Goal: Task Accomplishment & Management: Complete application form

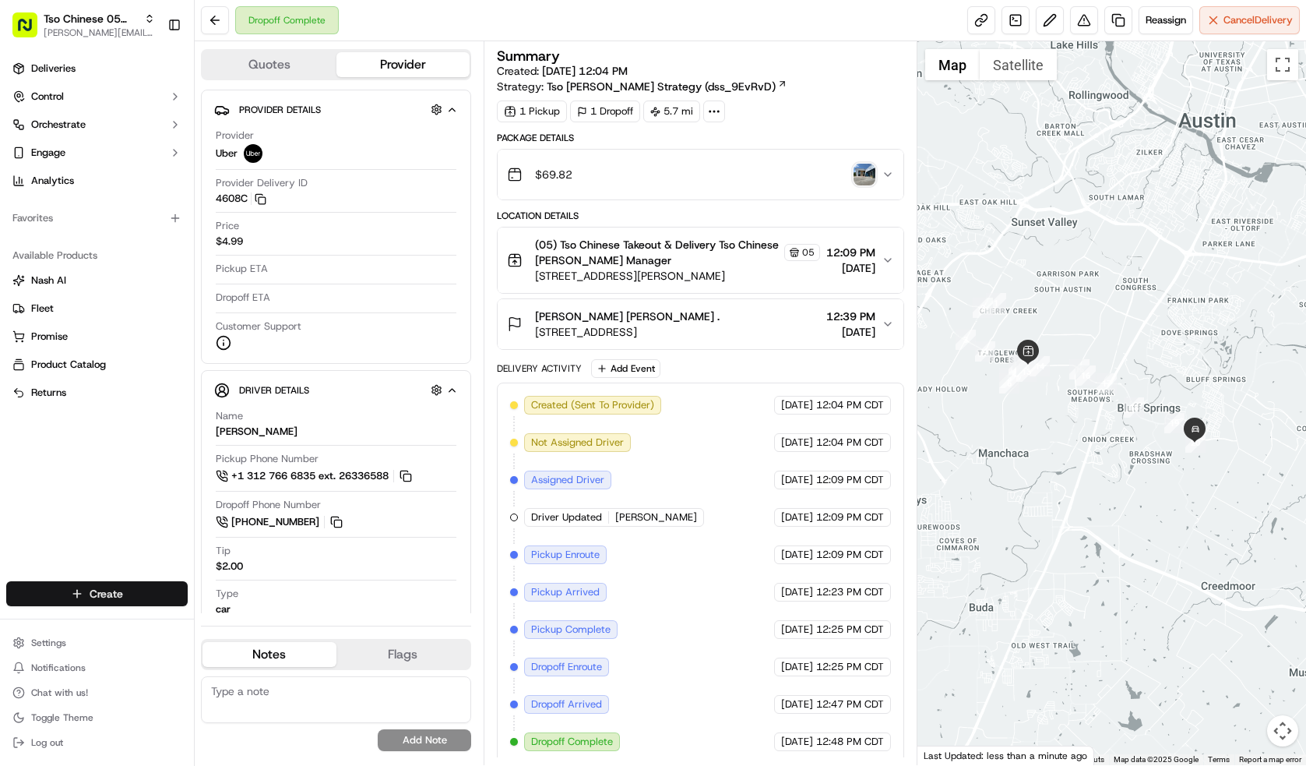
click at [119, 599] on html "Tso Chinese 05 Menchaca [EMAIL_ADDRESS][DOMAIN_NAME] Toggle Sidebar Deliveries …" at bounding box center [653, 383] width 1306 height 766
click at [261, 622] on link "Delivery" at bounding box center [282, 622] width 174 height 28
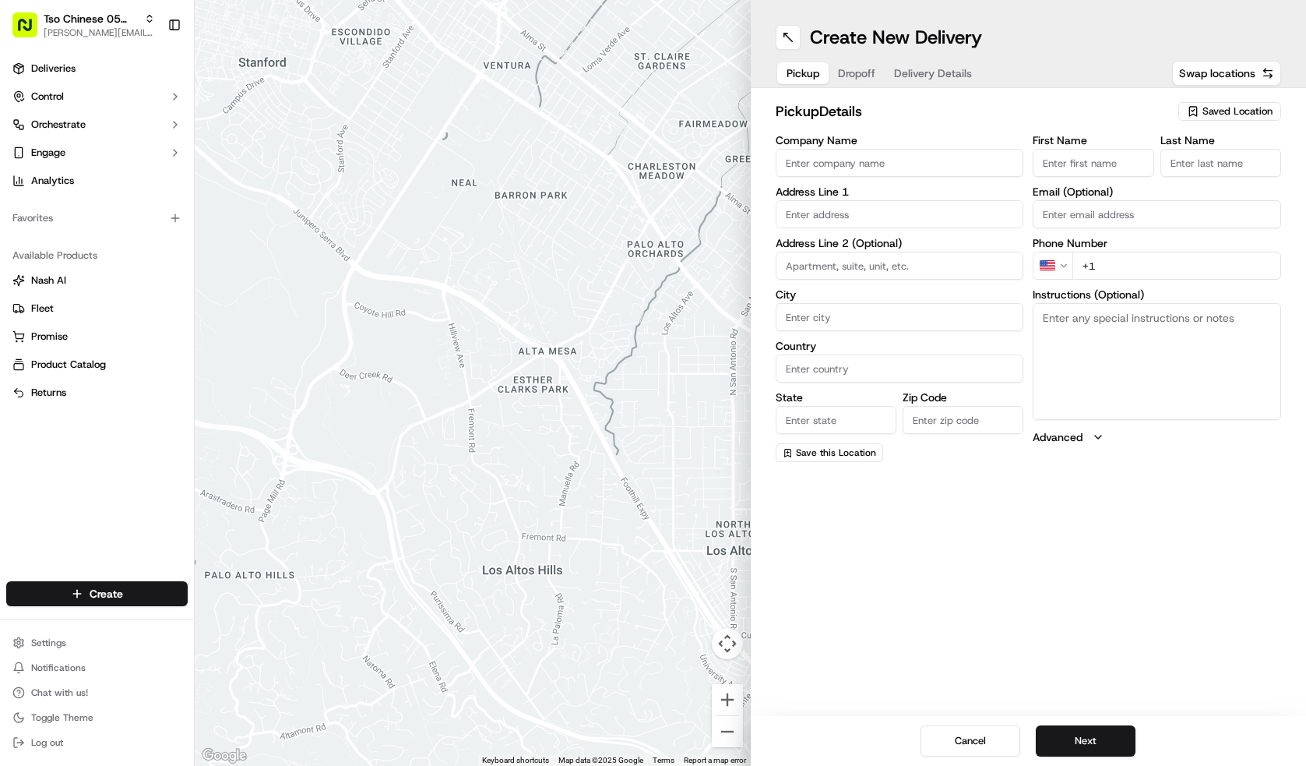
click at [1250, 115] on span "Saved Location" at bounding box center [1238, 111] width 70 height 14
click at [1210, 174] on span "(05) Tso Chinese Takeout & Delivery (05)" at bounding box center [1204, 170] width 192 height 14
type input "(05) Tso Chinese Takeout & Delivery"
type input "[STREET_ADDRESS][PERSON_NAME]"
type input "Ste 100"
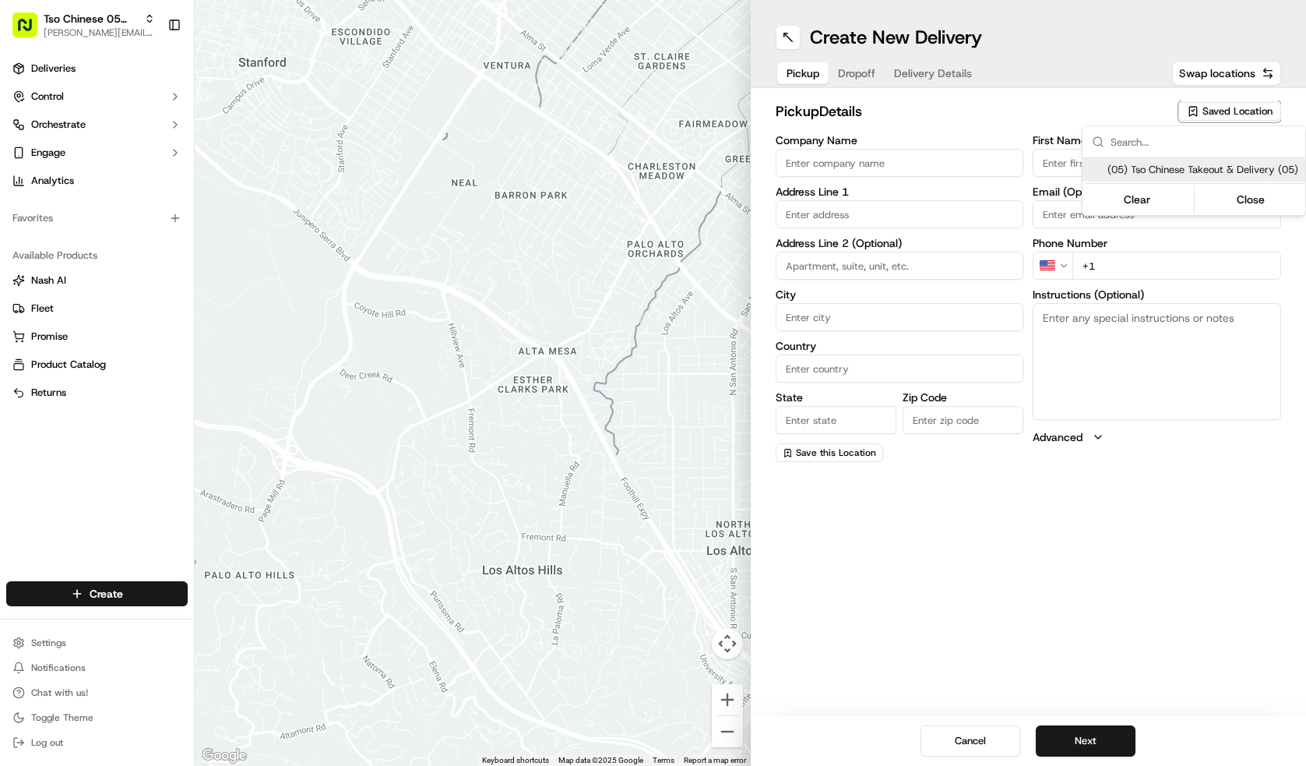
type input "Austin"
type input "US"
type input "[GEOGRAPHIC_DATA]"
type input "78748"
type input "Tso Chinese"
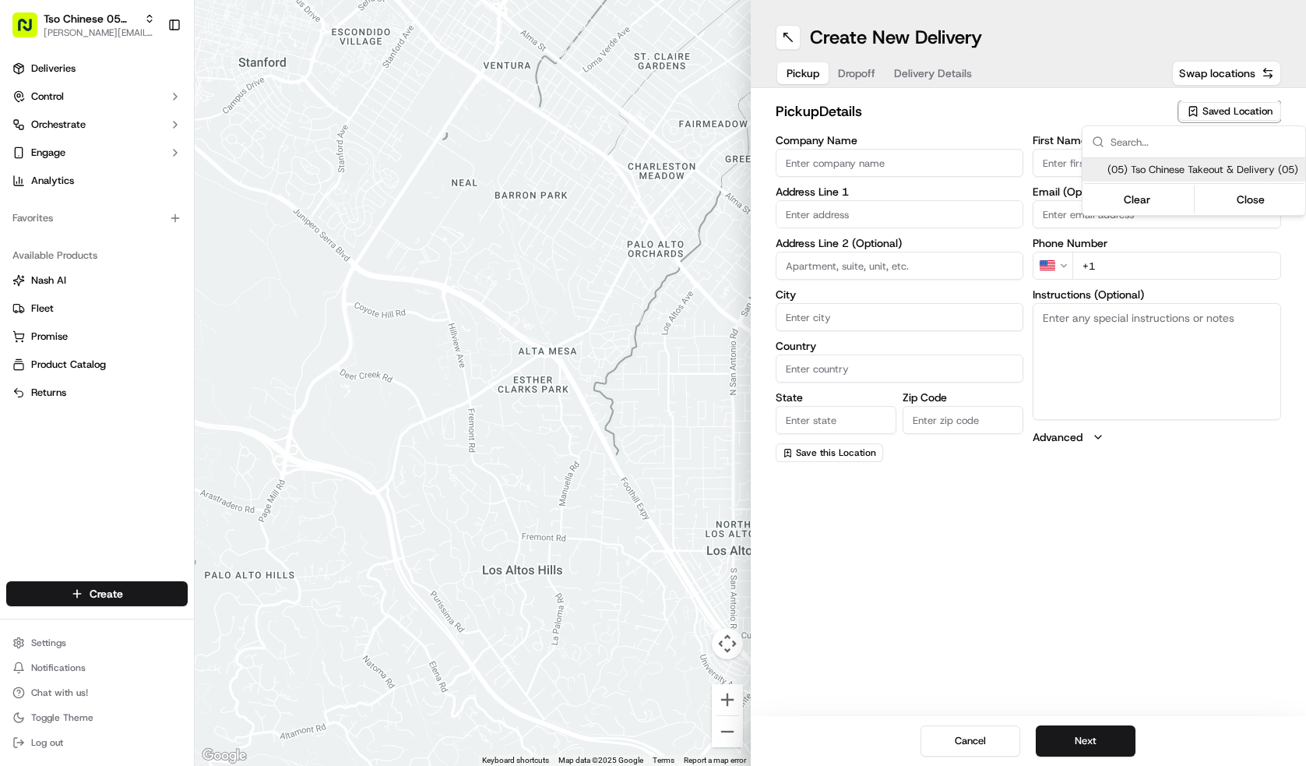
type input "[PERSON_NAME] Manager"
type input "[EMAIL_ADDRESS][DOMAIN_NAME]"
type input "[PHONE_NUMBER]"
type textarea "Submit a picture displaying address & food as Proof of Delivery. Envía una foto…"
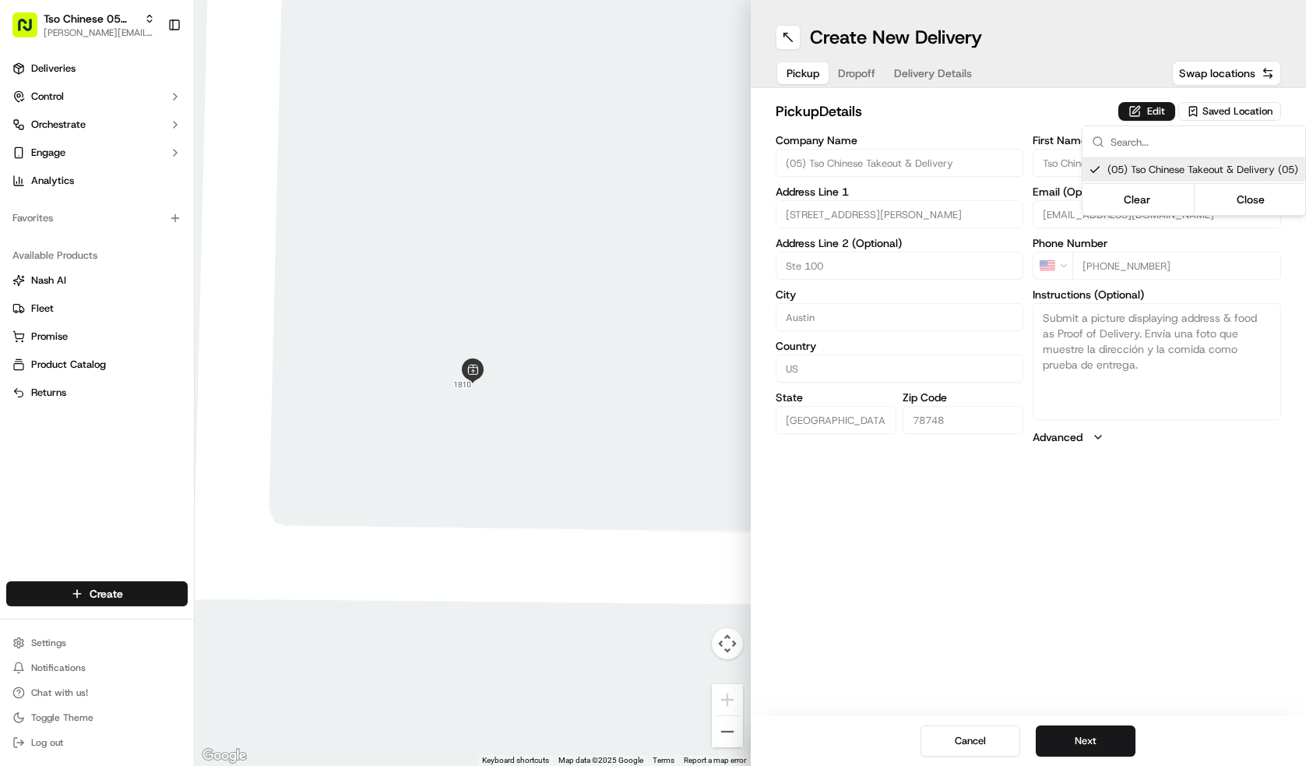
click at [1107, 742] on html "Tso Chinese 05 Menchaca [EMAIL_ADDRESS][DOMAIN_NAME] Toggle Sidebar Deliveries …" at bounding box center [653, 383] width 1306 height 766
click at [1107, 742] on button "Next" at bounding box center [1086, 740] width 100 height 31
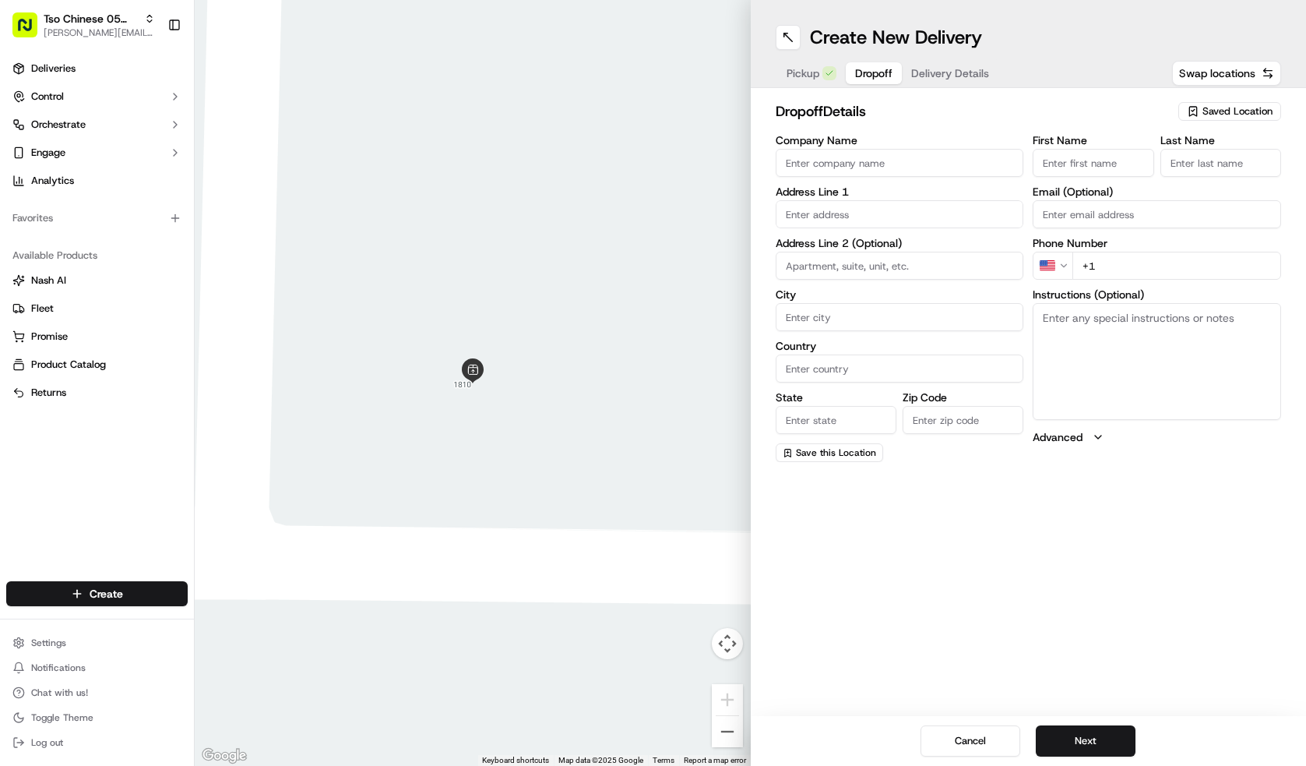
click at [845, 164] on input "Company Name" at bounding box center [900, 163] width 249 height 28
click at [795, 166] on input "[PERSON_NAME]" at bounding box center [900, 163] width 249 height 28
type input "[PERSON_NAME]"
click at [1115, 164] on input "First Name" at bounding box center [1093, 163] width 121 height 28
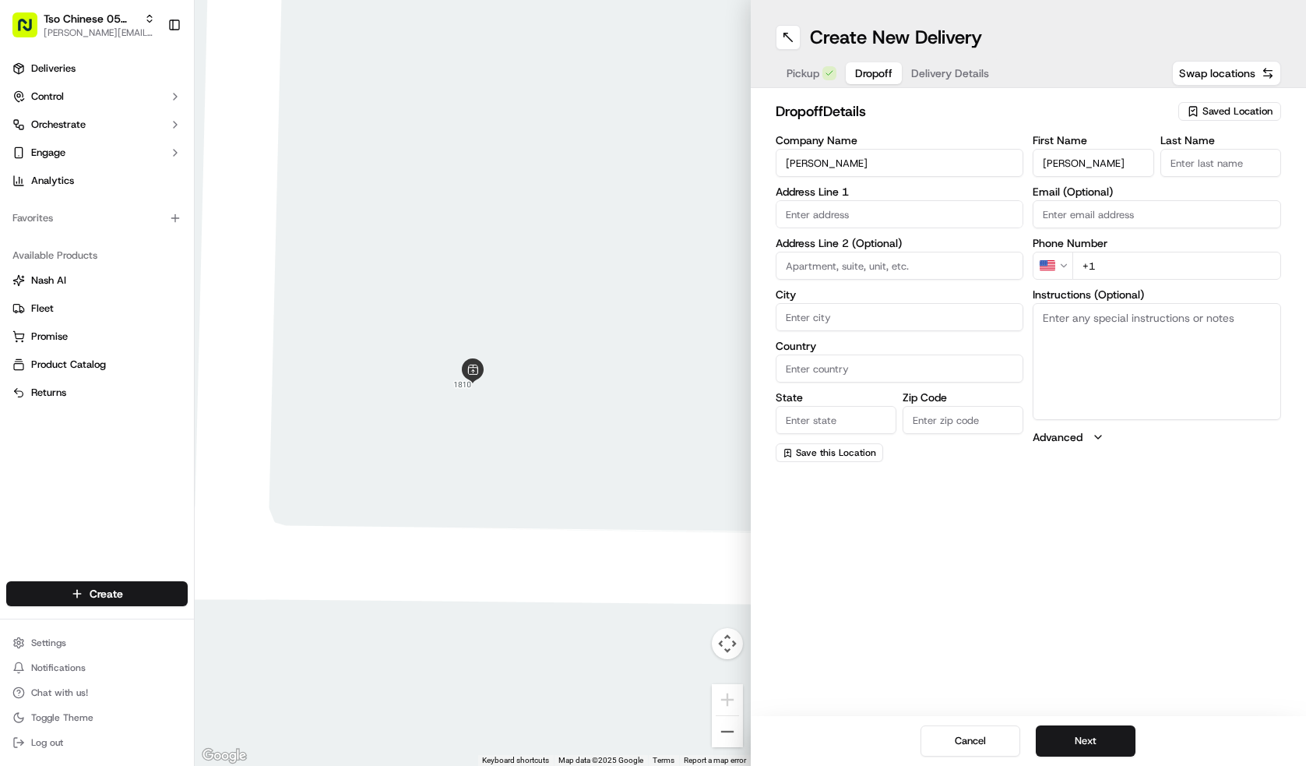
type input "[PERSON_NAME]"
click at [1179, 162] on input "Last Name" at bounding box center [1221, 163] width 121 height 28
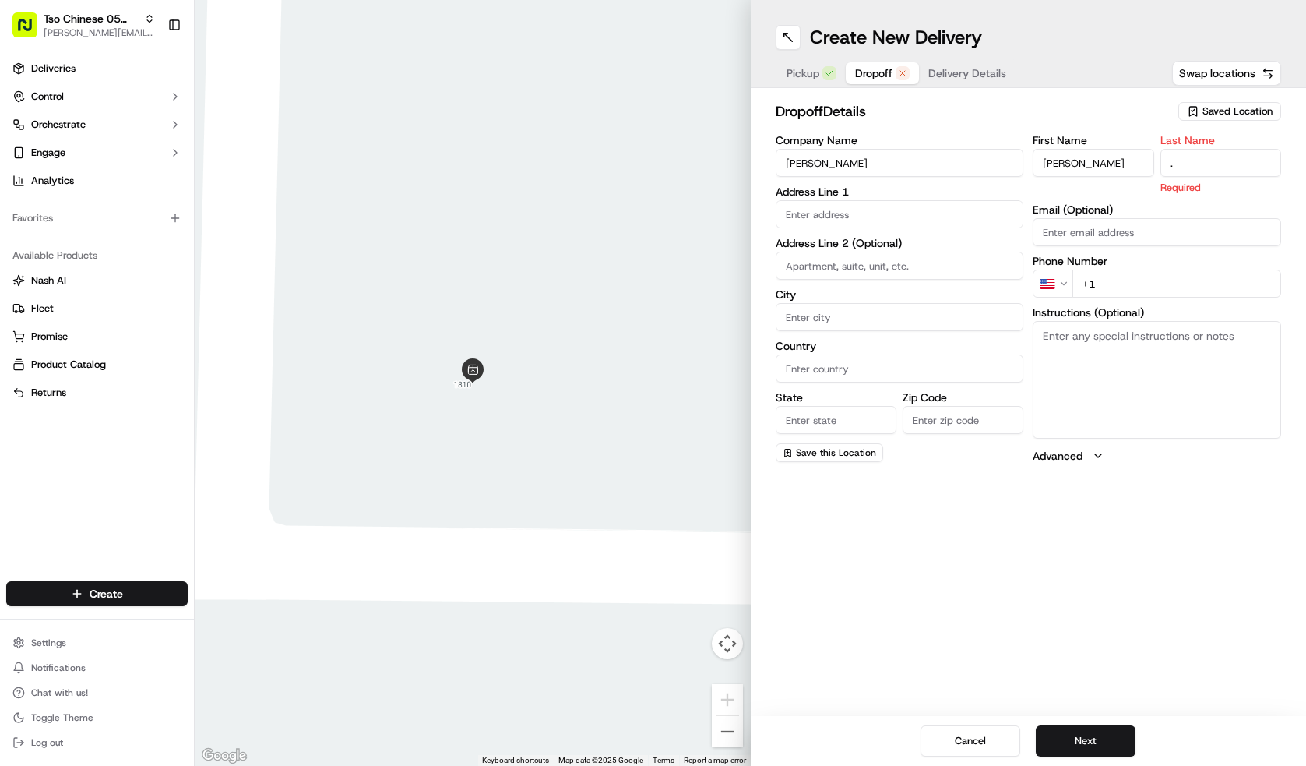
type input "."
click at [854, 223] on input "text" at bounding box center [900, 214] width 249 height 28
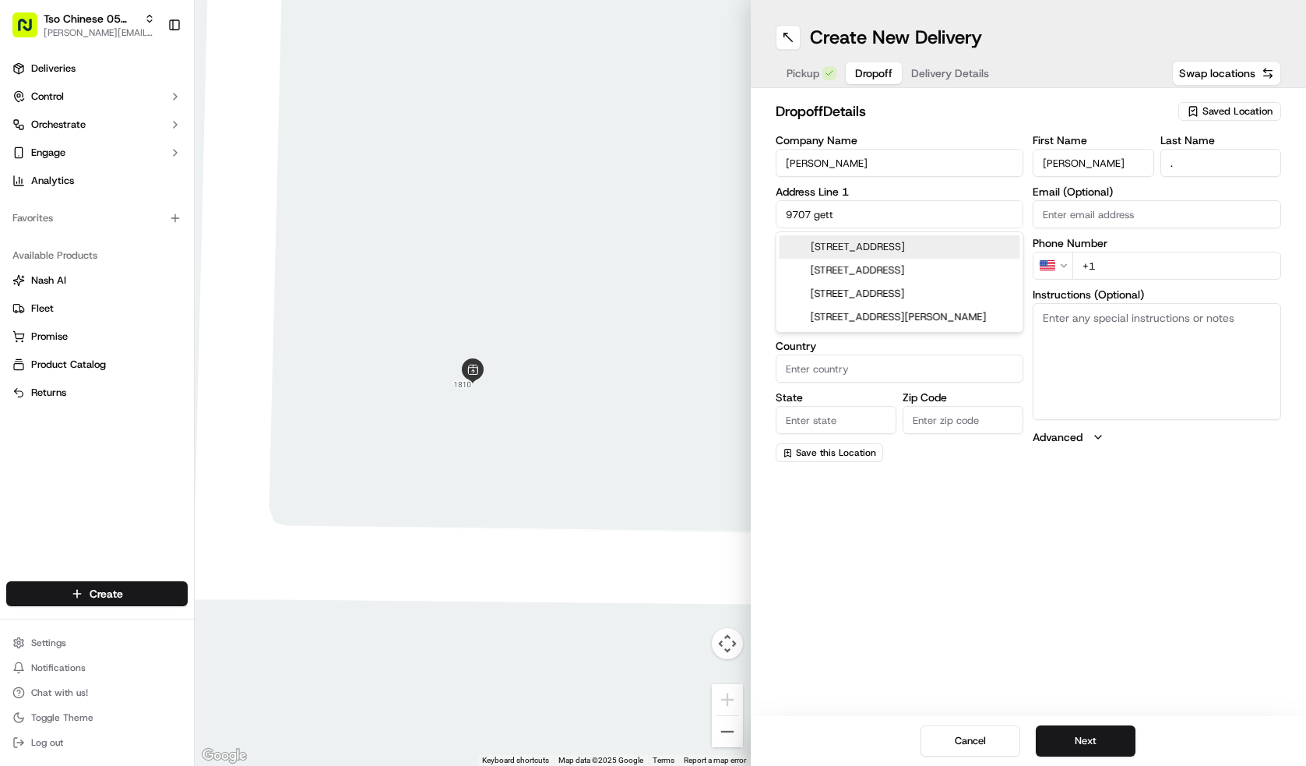
click at [901, 249] on div "[STREET_ADDRESS]" at bounding box center [900, 246] width 241 height 23
type input "[STREET_ADDRESS]"
type input "Austin"
type input "[GEOGRAPHIC_DATA]"
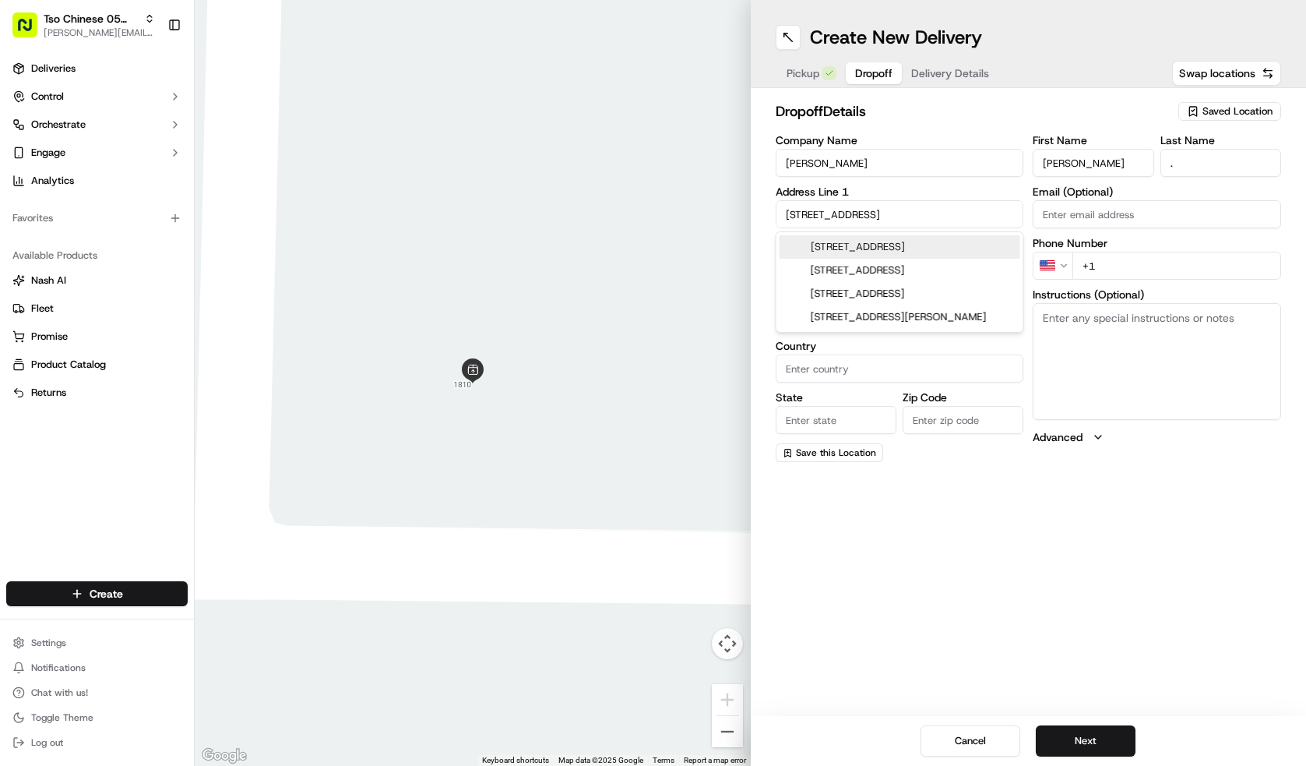
type input "78745"
type input "[STREET_ADDRESS]"
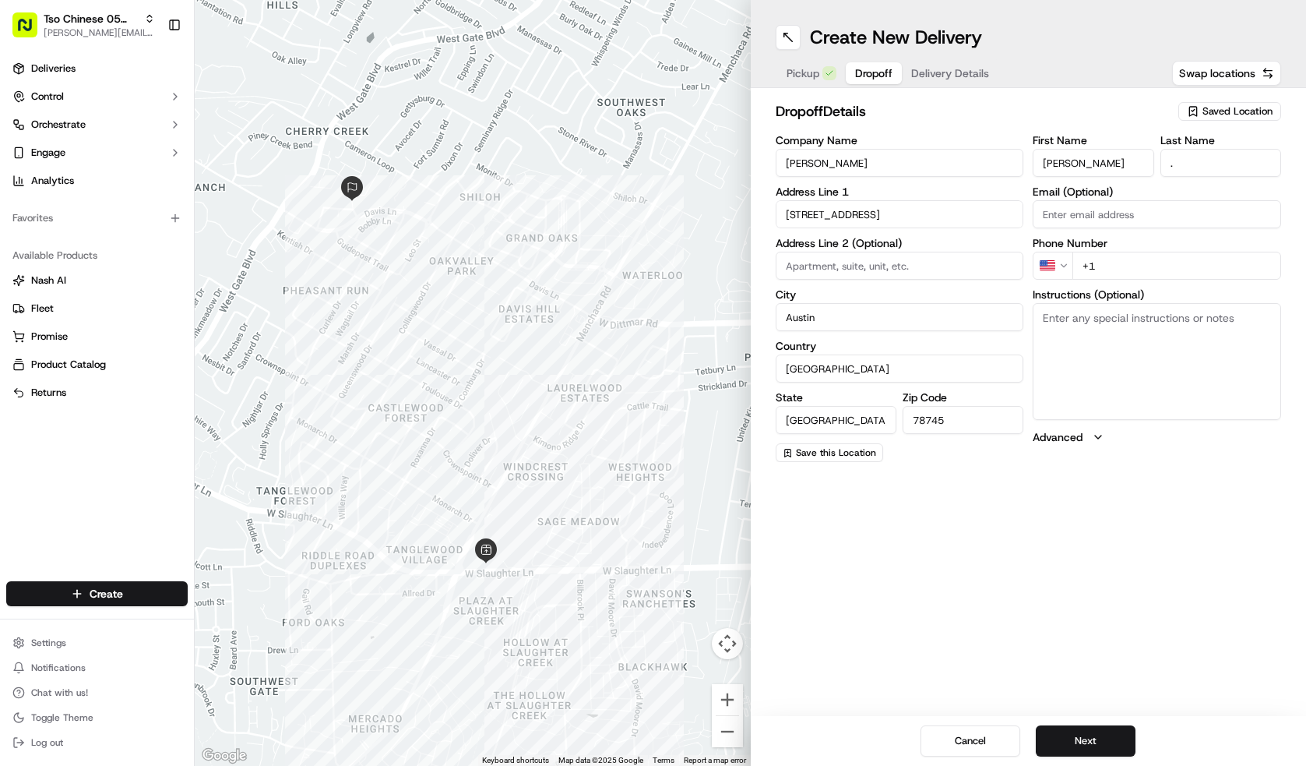
click at [1133, 267] on input "+1" at bounding box center [1177, 266] width 209 height 28
type input "[PHONE_NUMBER]"
click at [1070, 753] on button "Next" at bounding box center [1086, 740] width 100 height 31
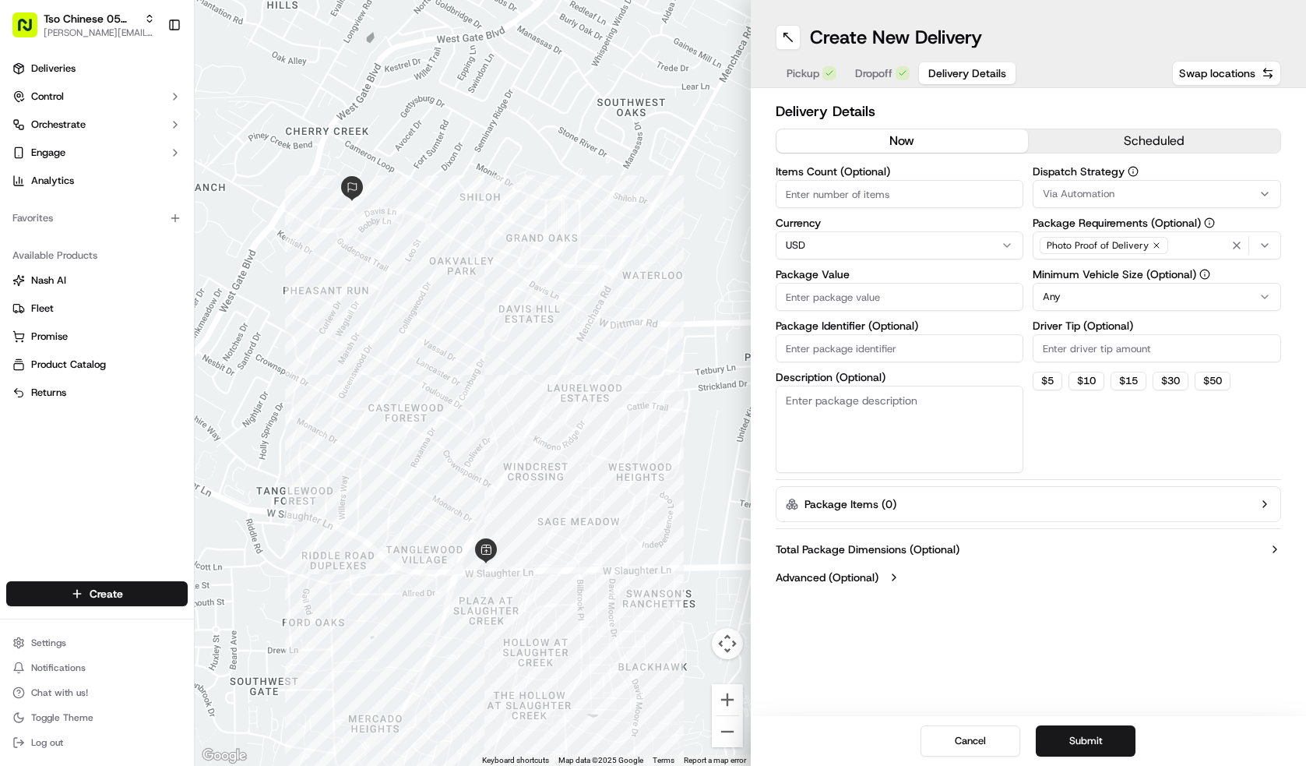
click at [932, 203] on input "Items Count (Optional)" at bounding box center [900, 194] width 249 height 28
type input "6"
click at [913, 284] on input "Package Value" at bounding box center [900, 297] width 249 height 28
type input "68.74"
click at [889, 344] on input "Package Identifier (Optional)" at bounding box center [900, 348] width 249 height 28
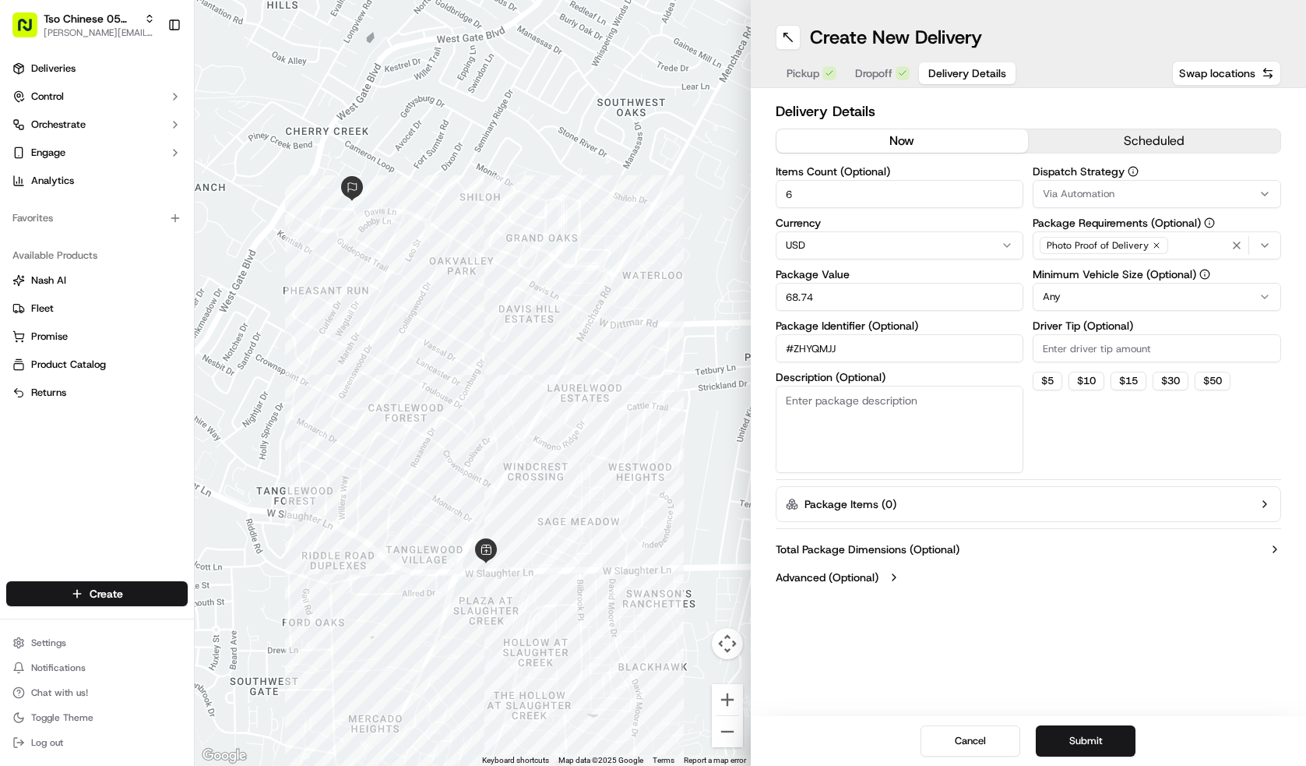
type input "#ZHYQMJJ"
click at [1155, 372] on div "$ 5 $ 10 $ 15 $ 30 $ 50" at bounding box center [1157, 381] width 249 height 19
click at [1183, 344] on input "Driver Tip (Optional)" at bounding box center [1157, 348] width 249 height 28
type input "2.00"
click at [1157, 298] on html "Tso Chinese 05 Menchaca [EMAIL_ADDRESS][DOMAIN_NAME] Toggle Sidebar Deliveries …" at bounding box center [653, 383] width 1306 height 766
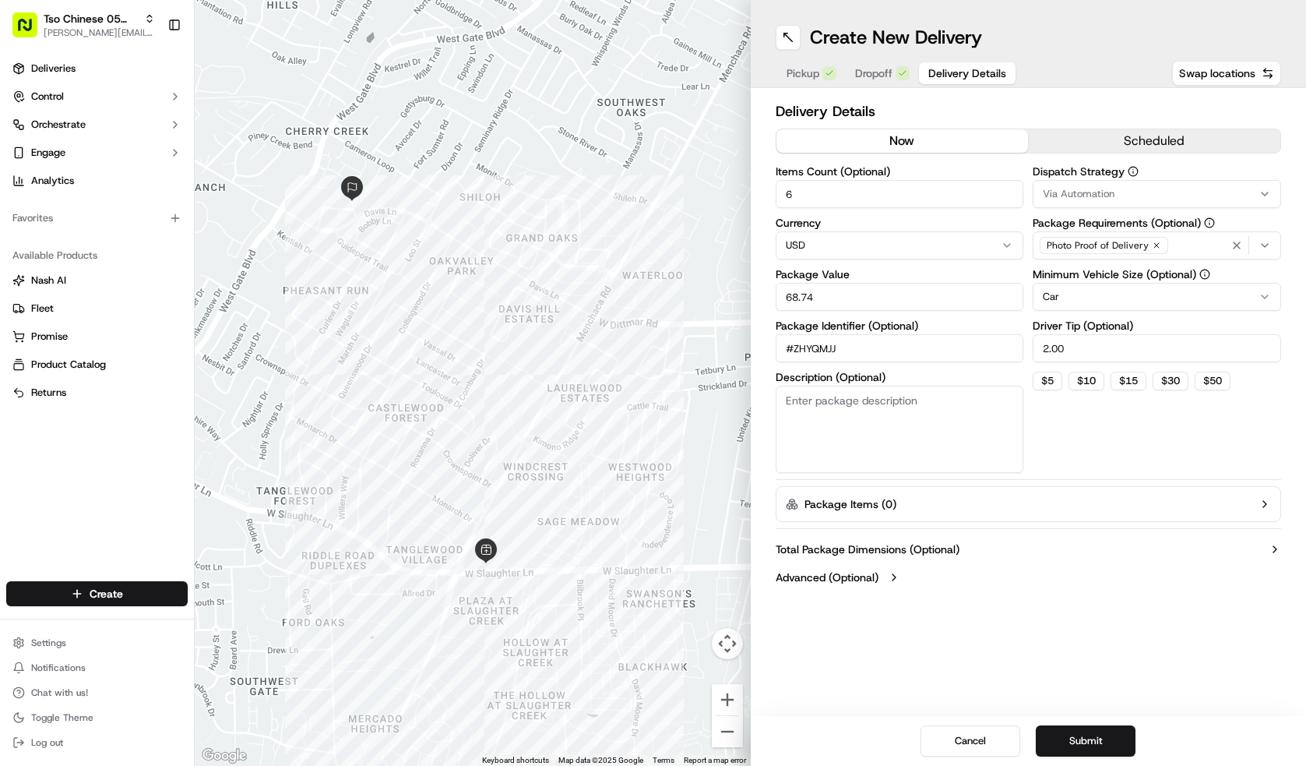
click at [1137, 199] on div "Via Automation" at bounding box center [1157, 194] width 241 height 14
click at [1130, 280] on span "Tso [PERSON_NAME] Strategy" at bounding box center [1155, 279] width 192 height 14
click at [1113, 424] on html "Tso Chinese 05 Menchaca [EMAIL_ADDRESS][DOMAIN_NAME] Toggle Sidebar Deliveries …" at bounding box center [653, 383] width 1306 height 766
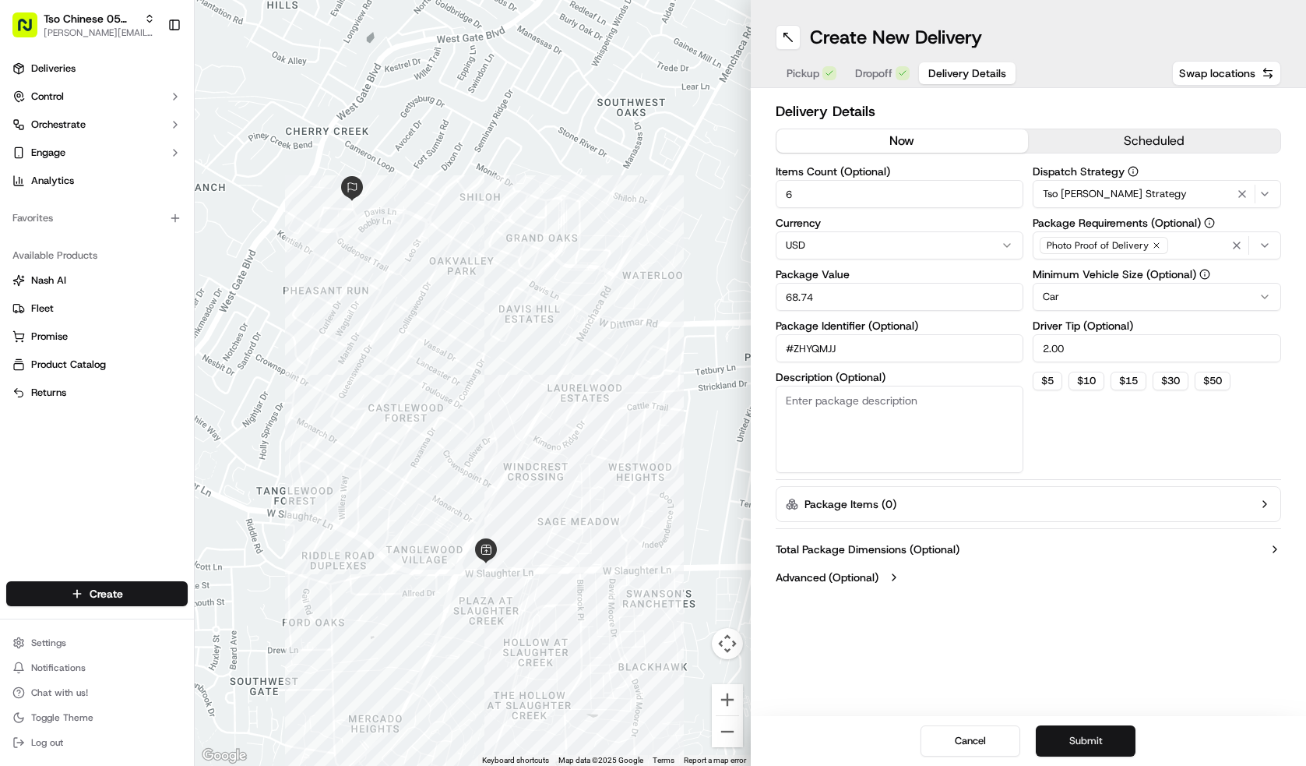
click at [1107, 735] on button "Submit" at bounding box center [1086, 740] width 100 height 31
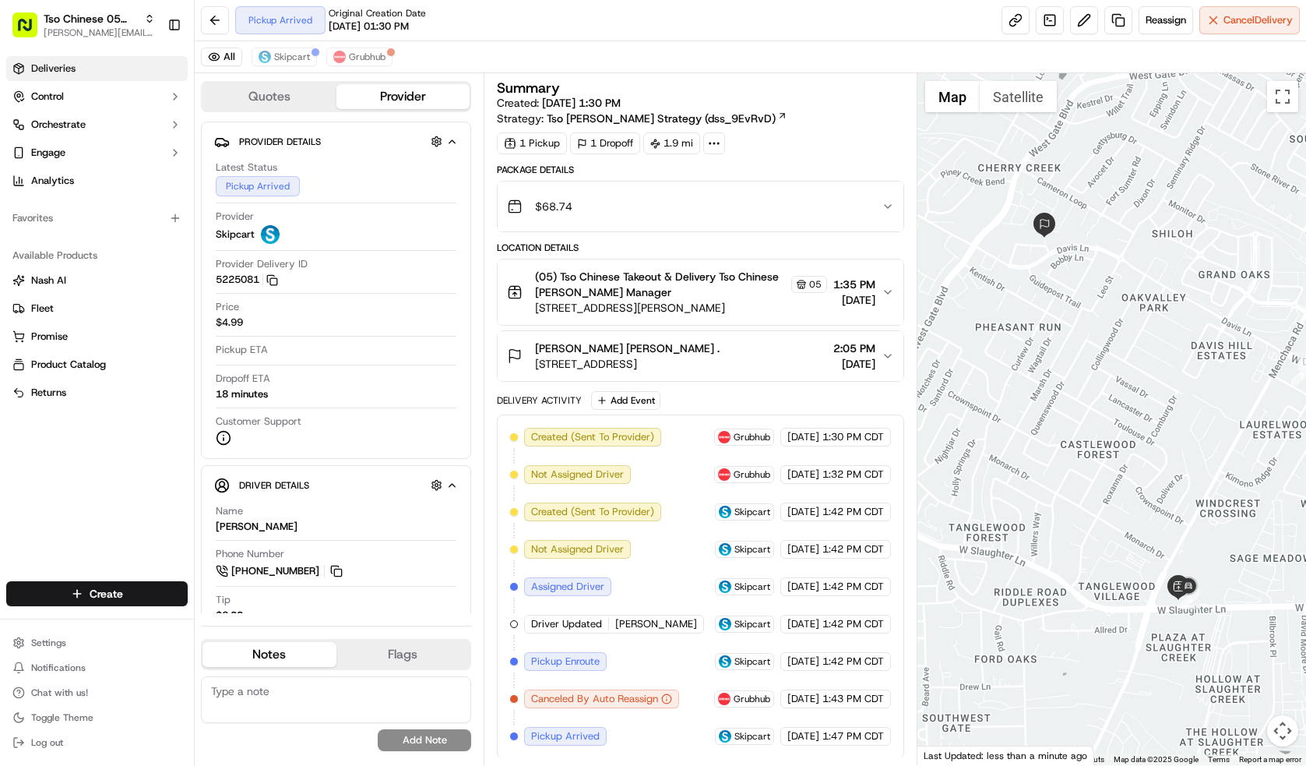
click at [146, 67] on link "Deliveries" at bounding box center [97, 68] width 182 height 25
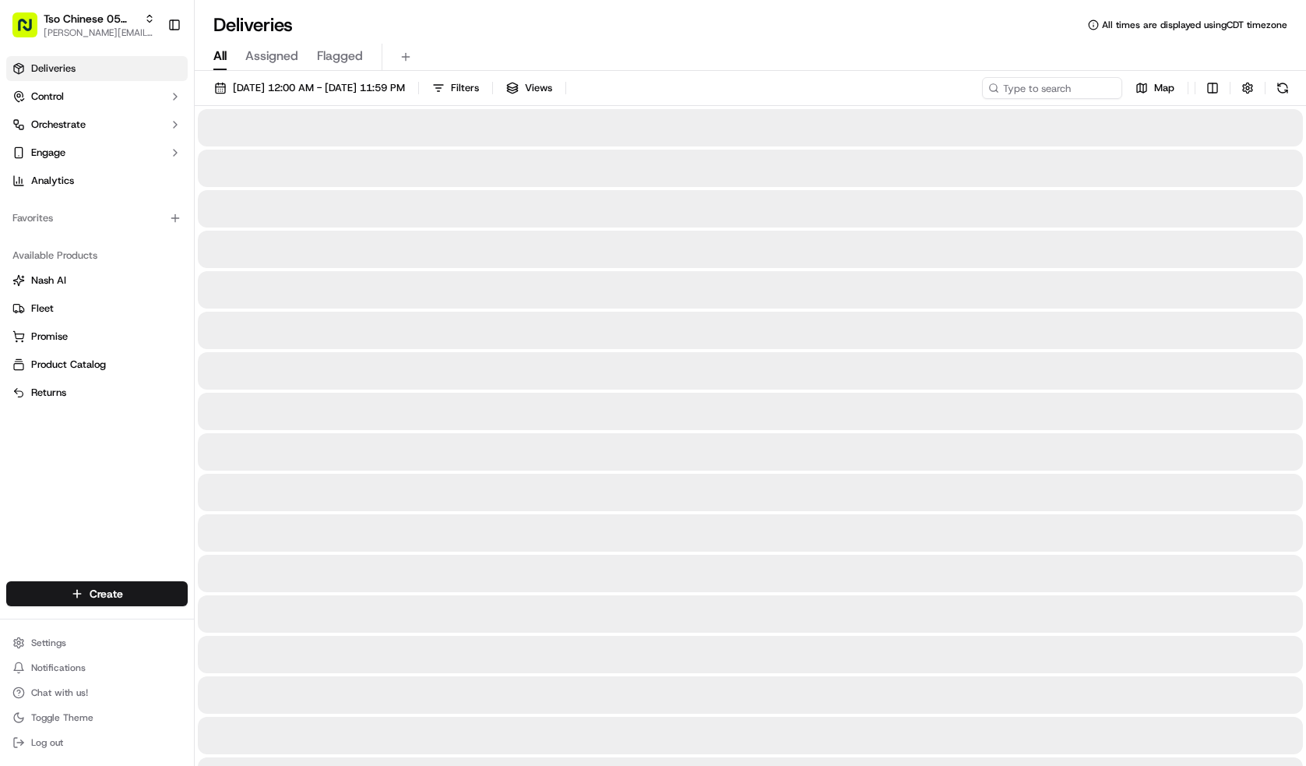
click at [146, 67] on link "Deliveries" at bounding box center [97, 68] width 182 height 25
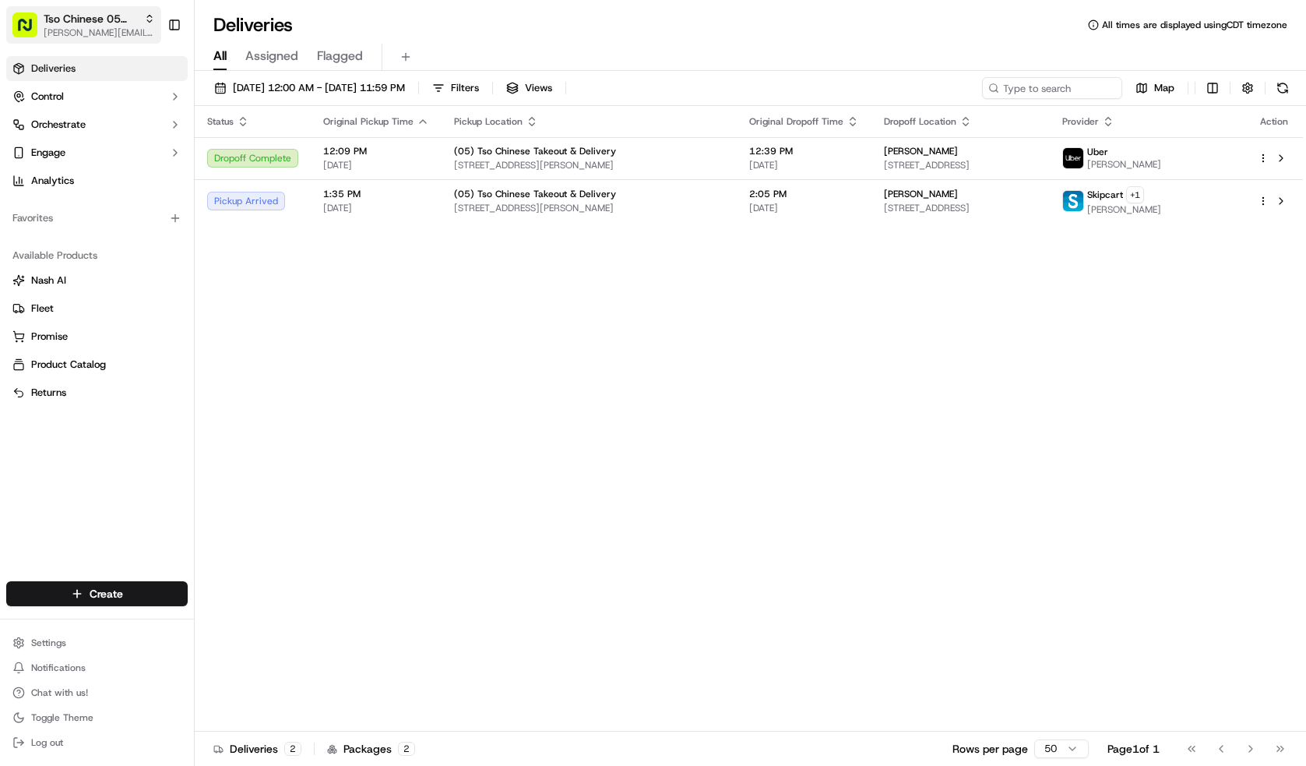
click at [146, 23] on icon "button" at bounding box center [149, 18] width 11 height 11
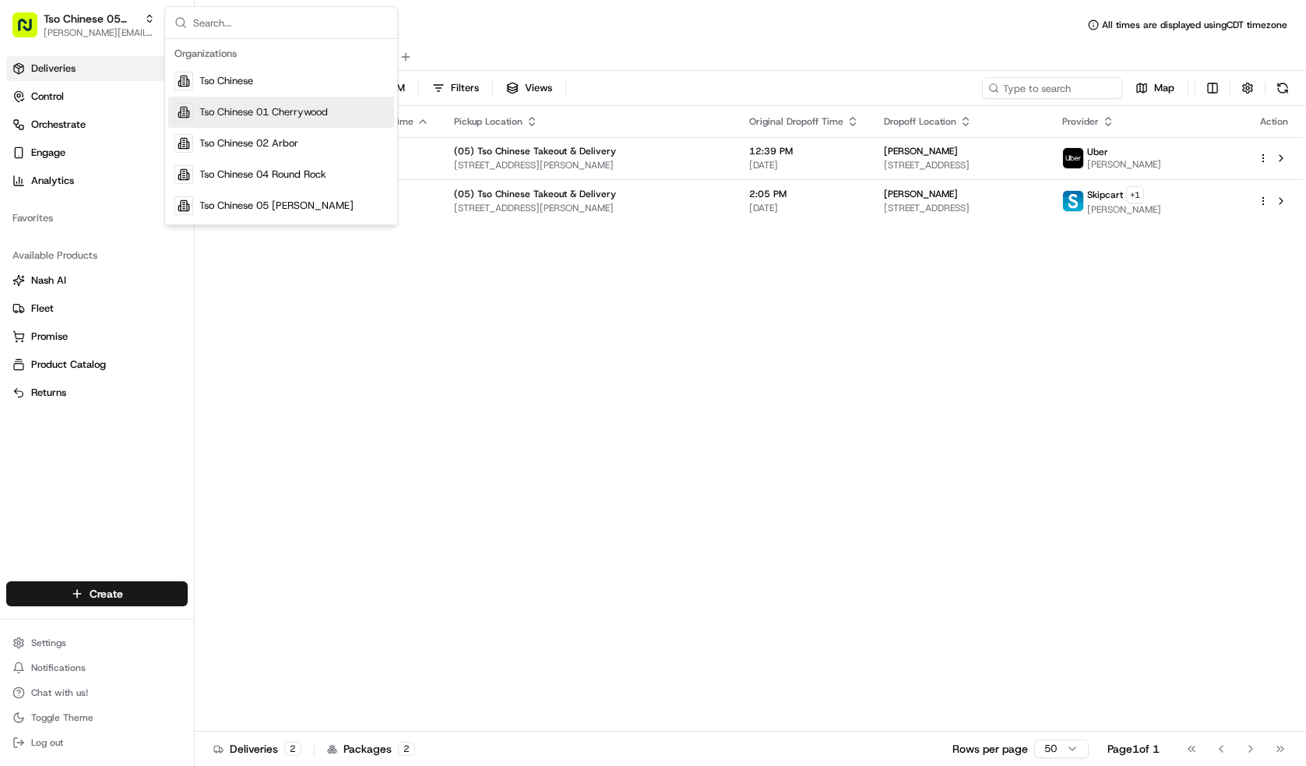
click at [313, 113] on span "Tso Chinese 01 Cherrywood" at bounding box center [263, 112] width 129 height 14
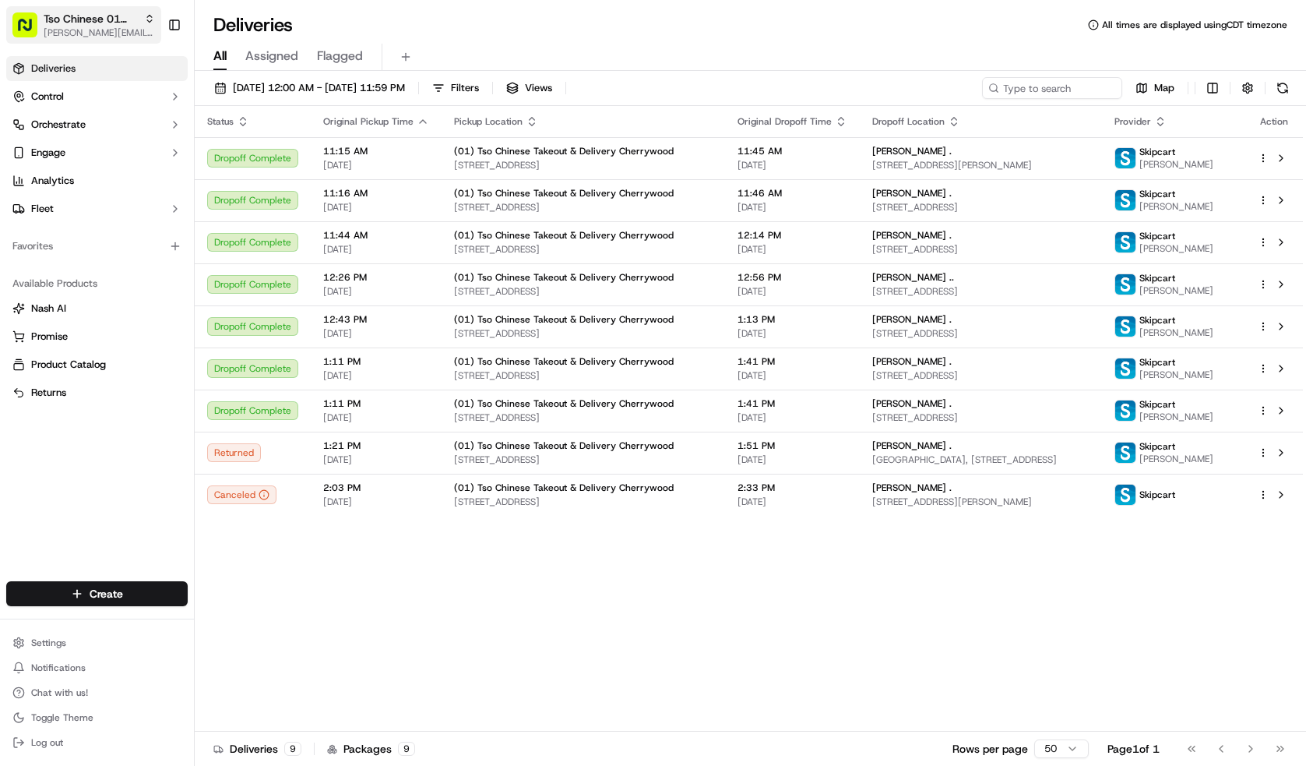
click at [120, 21] on span "Tso Chinese 01 Cherrywood" at bounding box center [91, 19] width 94 height 16
click at [135, 35] on span "[PERSON_NAME][EMAIL_ADDRESS][DOMAIN_NAME]" at bounding box center [99, 32] width 111 height 12
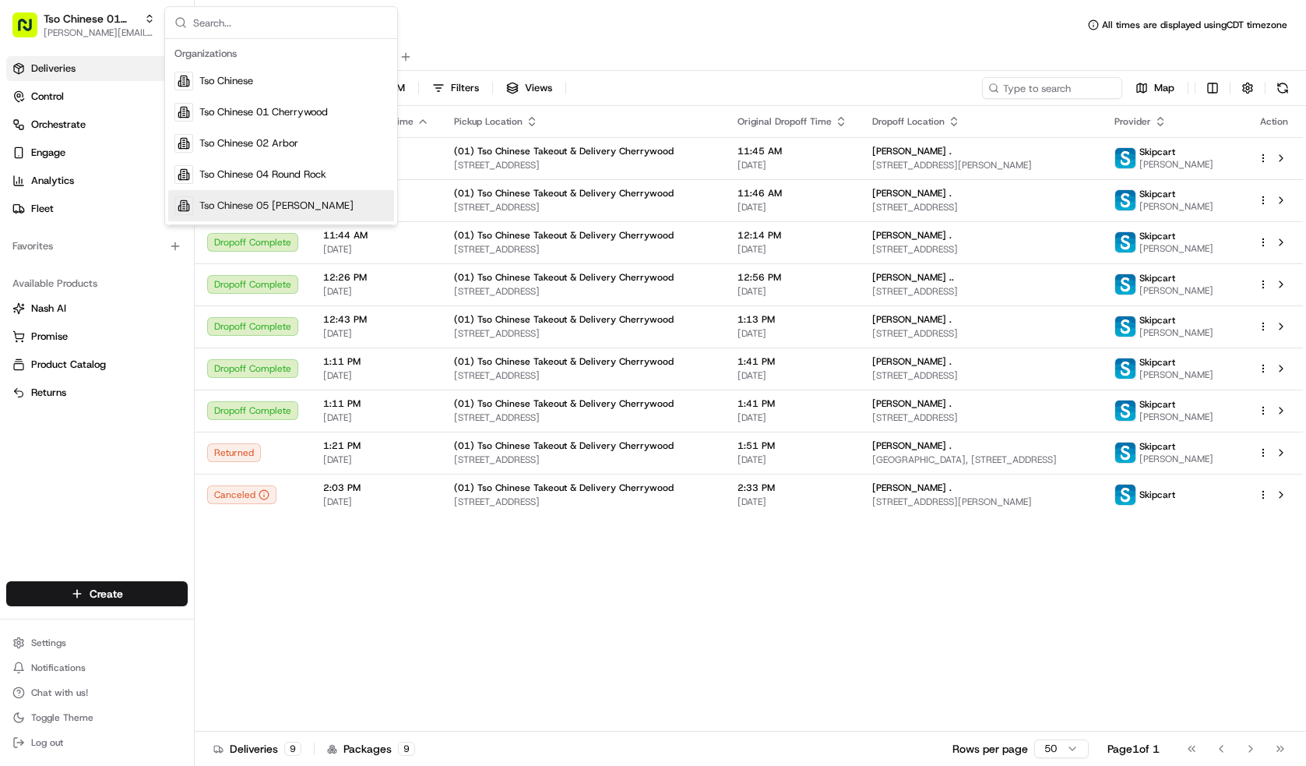
click at [233, 205] on span "Tso Chinese 05 [PERSON_NAME]" at bounding box center [276, 206] width 154 height 14
